Goal: Information Seeking & Learning: Learn about a topic

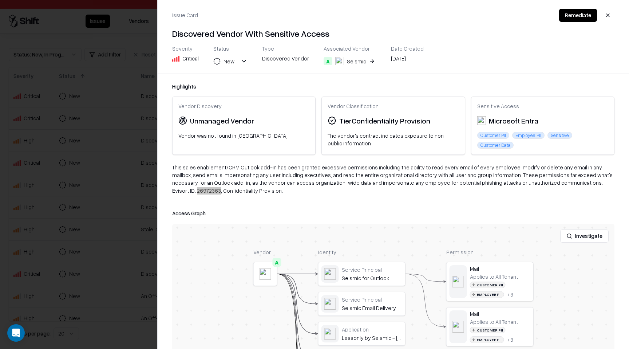
scroll to position [17, 0]
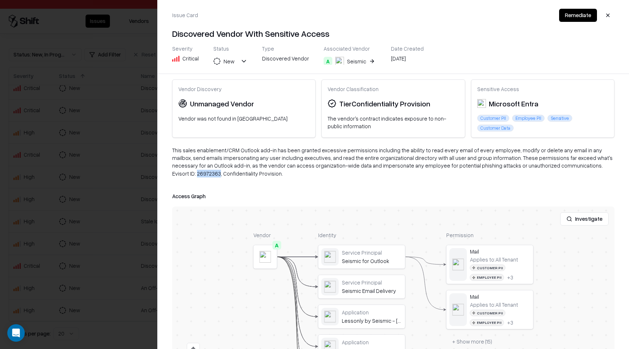
click at [610, 16] on button "button" at bounding box center [608, 15] width 13 height 13
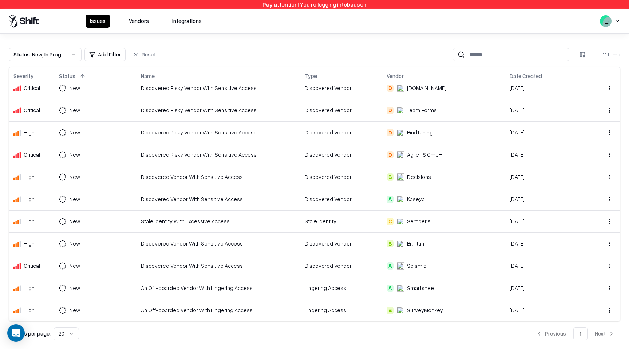
click at [140, 20] on button "Vendors" at bounding box center [139, 21] width 29 height 13
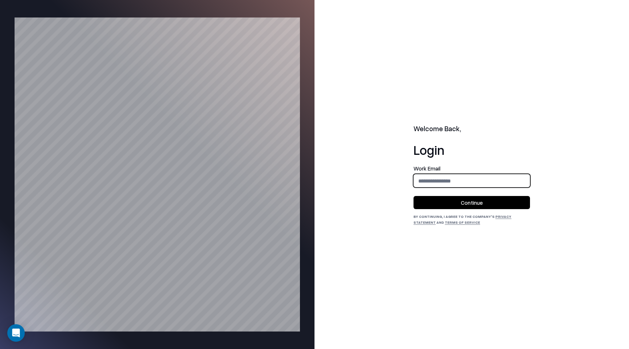
click at [437, 186] on input "email" at bounding box center [472, 180] width 116 height 13
type input "**********"
click at [464, 209] on div "**********" at bounding box center [472, 195] width 117 height 59
click at [463, 205] on button "Continue" at bounding box center [472, 202] width 117 height 13
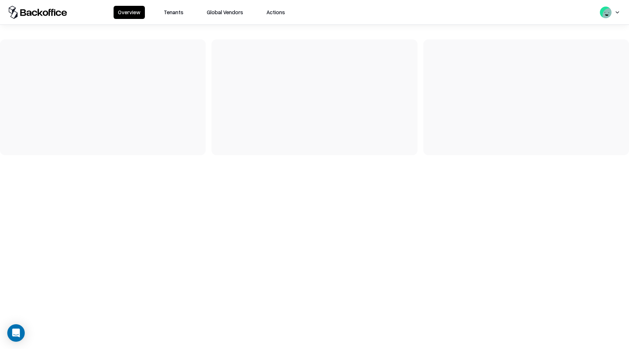
click at [168, 15] on button "Tenants" at bounding box center [173, 12] width 28 height 13
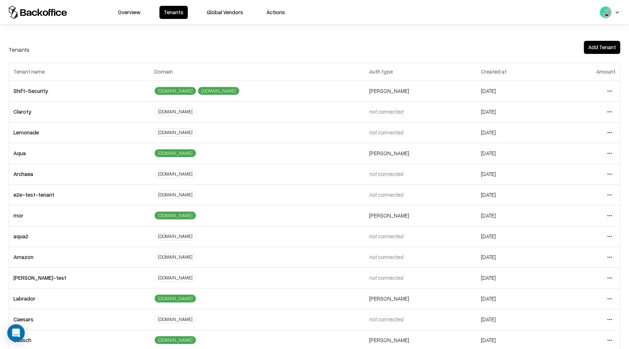
scroll to position [31, 0]
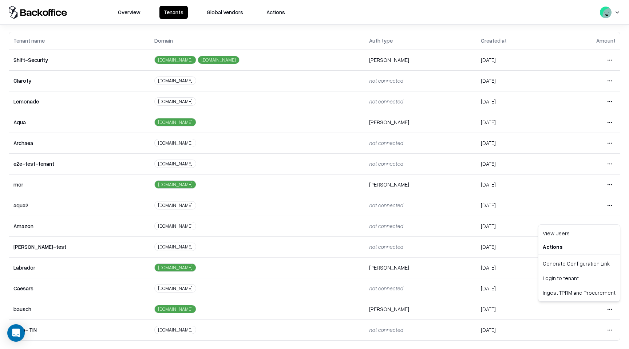
click at [611, 309] on html "Overview Tenants Global Vendors Actions Tenants Add Tenant Tenant name Domain A…" at bounding box center [314, 174] width 629 height 349
click at [589, 282] on div "Login to tenant" at bounding box center [579, 278] width 79 height 15
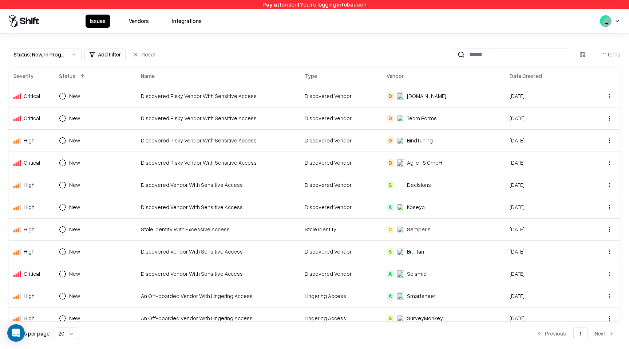
click at [139, 22] on button "Vendors" at bounding box center [139, 21] width 29 height 13
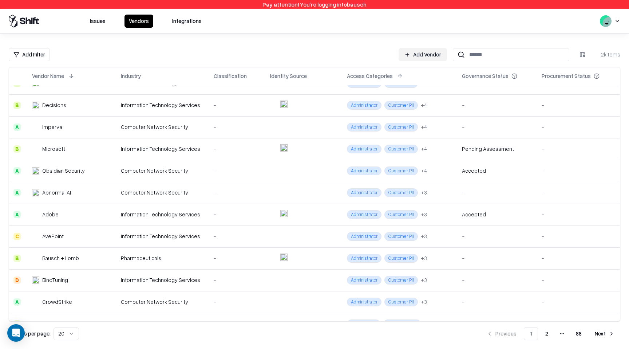
scroll to position [36, 0]
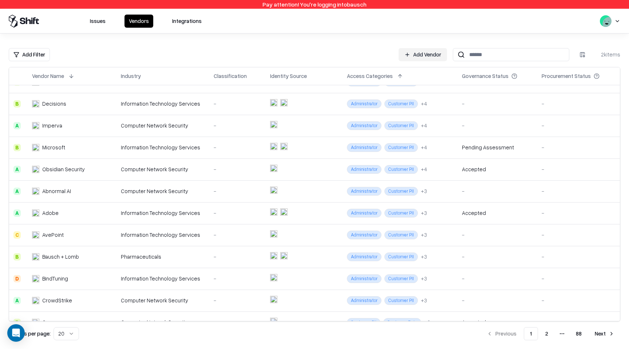
click at [567, 75] on div "Procurement Status" at bounding box center [566, 76] width 49 height 8
click at [604, 76] on button at bounding box center [607, 76] width 9 height 9
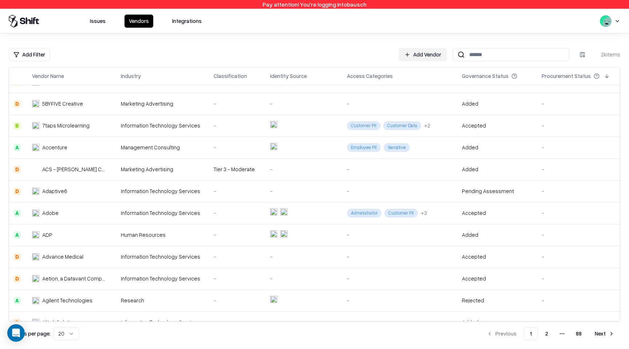
click at [604, 76] on button at bounding box center [607, 76] width 9 height 9
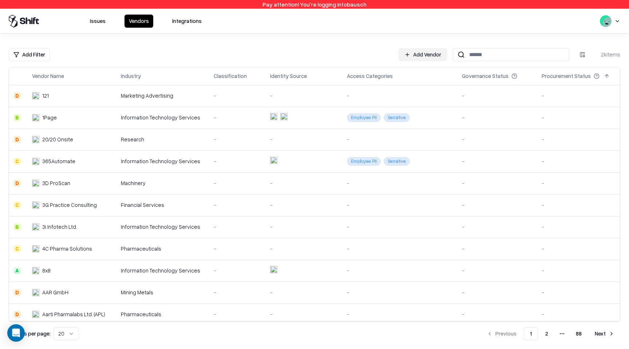
click at [604, 78] on button at bounding box center [607, 76] width 9 height 9
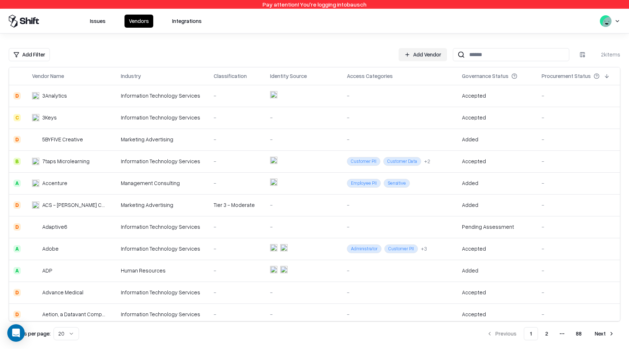
click at [34, 54] on html "Pay attention! You're logging into bausch Issues Vendors Integrations Add Filte…" at bounding box center [314, 174] width 629 height 349
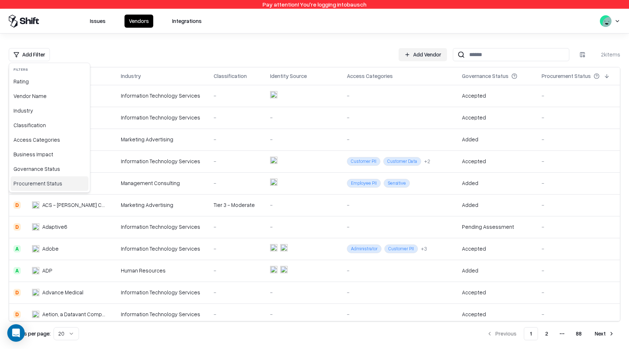
click at [49, 185] on div "Procurement Status" at bounding box center [50, 183] width 78 height 15
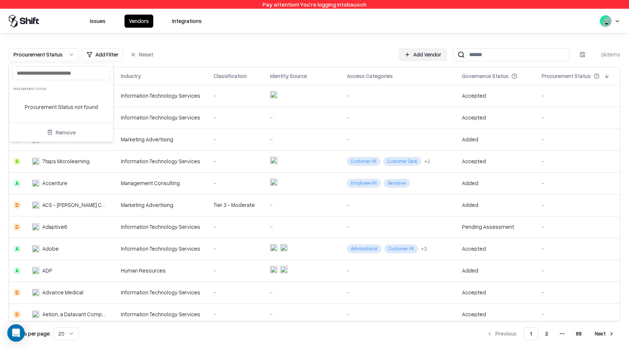
click at [85, 77] on div at bounding box center [61, 73] width 98 height 14
click at [195, 45] on html "Pay attention! You're logging into bausch Issues Vendors Integrations Procureme…" at bounding box center [314, 174] width 629 height 349
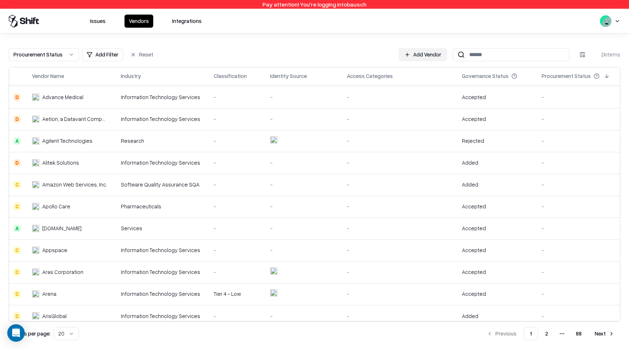
scroll to position [201, 0]
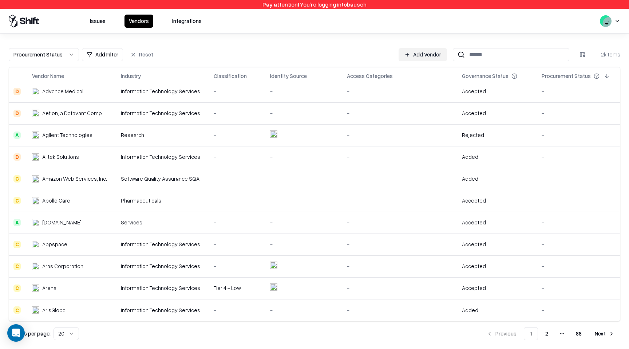
click at [549, 336] on button "2" at bounding box center [547, 333] width 15 height 13
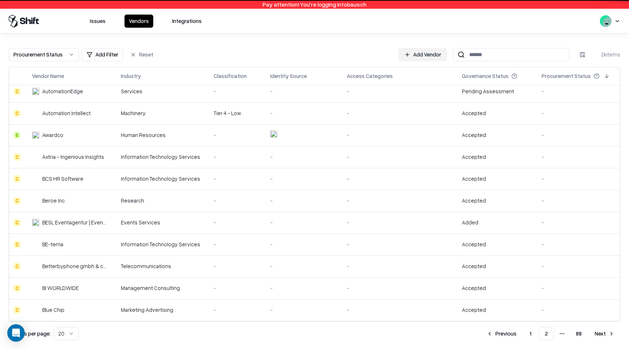
scroll to position [201, 0]
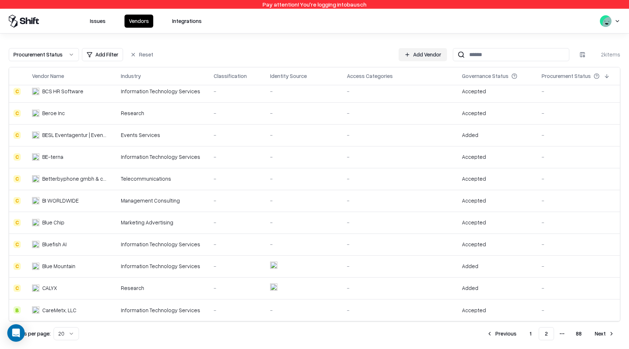
click at [390, 262] on td "-" at bounding box center [400, 266] width 115 height 22
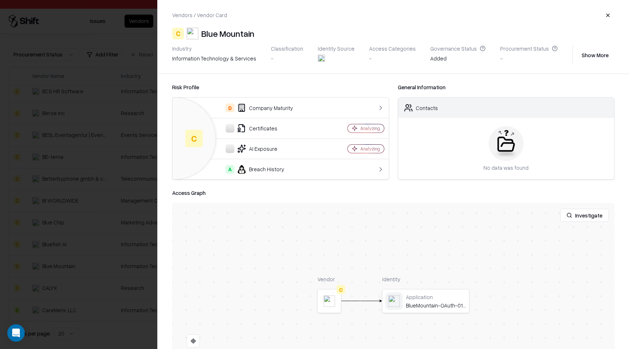
click at [615, 8] on div "Vendors / Vendor Card C Blue Mountain Industry information technology & service…" at bounding box center [394, 37] width 472 height 74
click at [611, 18] on button "button" at bounding box center [608, 15] width 13 height 13
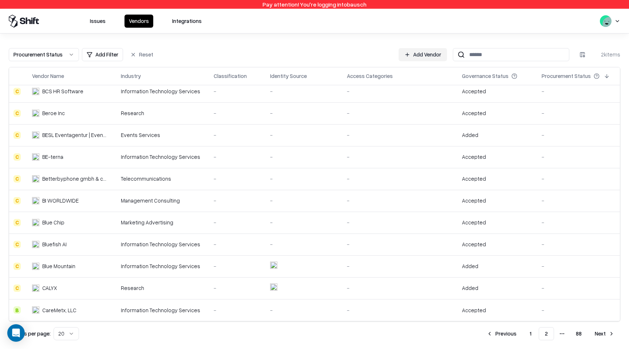
click at [469, 78] on div "Governance Status" at bounding box center [485, 76] width 47 height 8
click at [492, 68] on th "Governance Status" at bounding box center [498, 75] width 80 height 17
click at [493, 74] on div "Governance Status" at bounding box center [485, 76] width 47 height 8
click at [523, 75] on button at bounding box center [524, 76] width 9 height 9
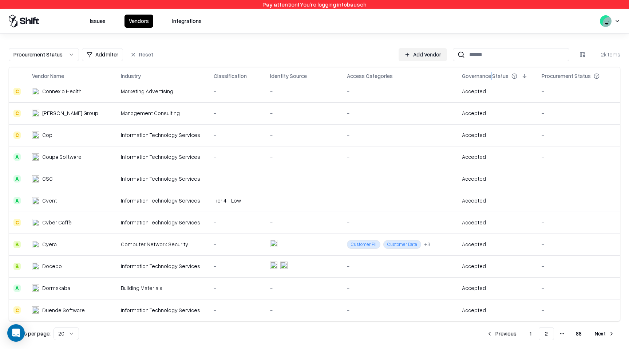
click at [531, 336] on button "1" at bounding box center [530, 333] width 13 height 13
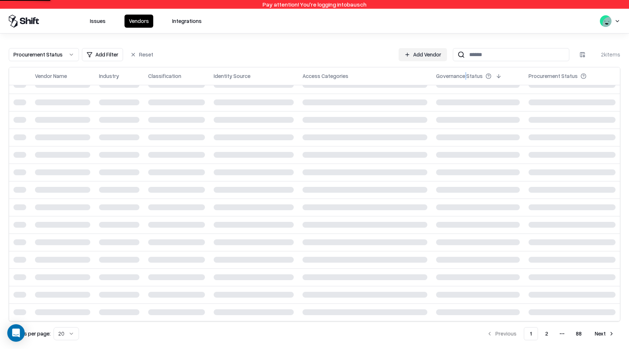
scroll to position [201, 0]
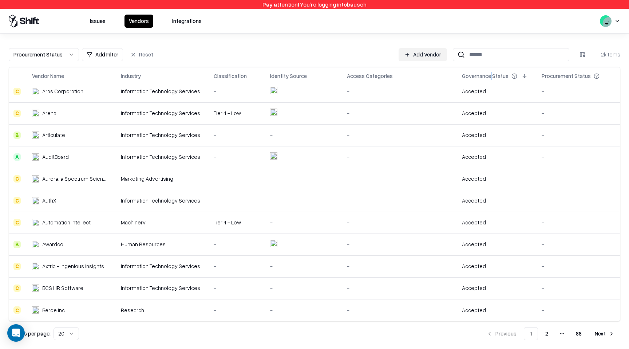
click at [547, 336] on button "2" at bounding box center [547, 333] width 15 height 13
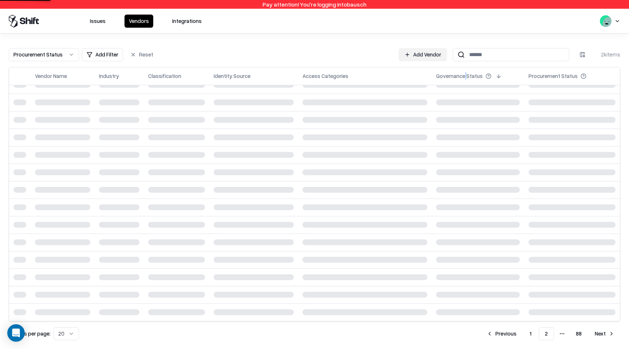
scroll to position [201, 0]
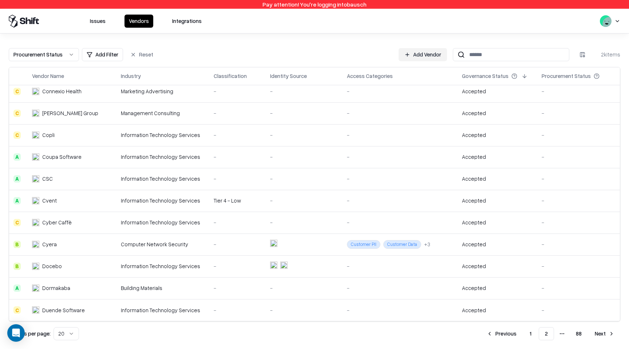
click at [303, 265] on td at bounding box center [304, 266] width 77 height 22
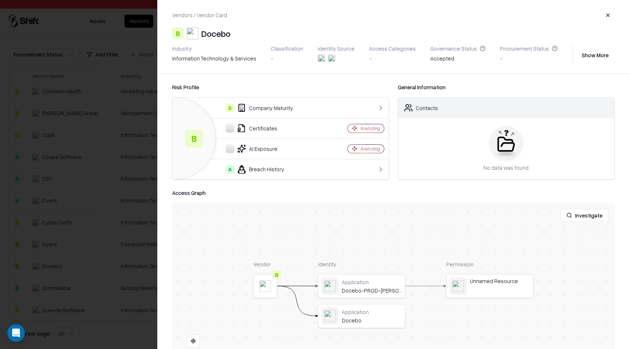
click at [609, 13] on button "button" at bounding box center [608, 15] width 13 height 13
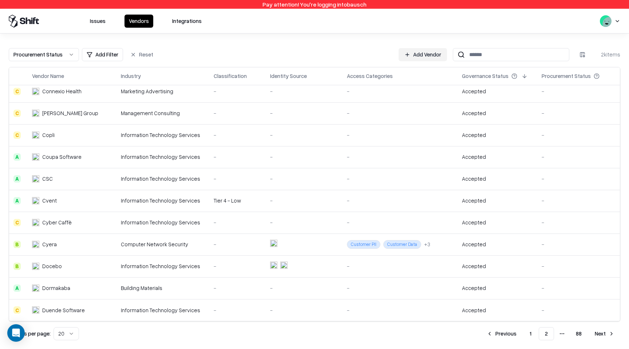
click at [603, 335] on button "Next" at bounding box center [604, 333] width 31 height 13
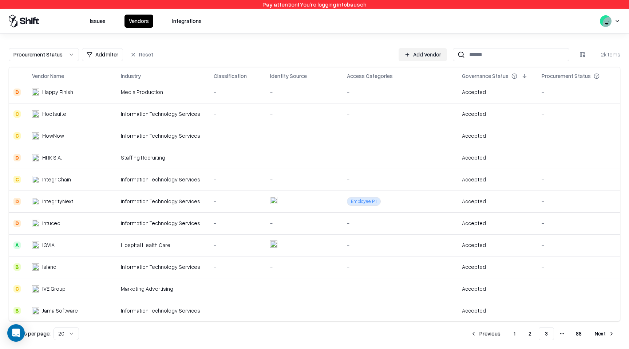
scroll to position [177, 0]
click at [61, 54] on button "Procurement Status" at bounding box center [44, 54] width 70 height 13
